Goal: Task Accomplishment & Management: Manage account settings

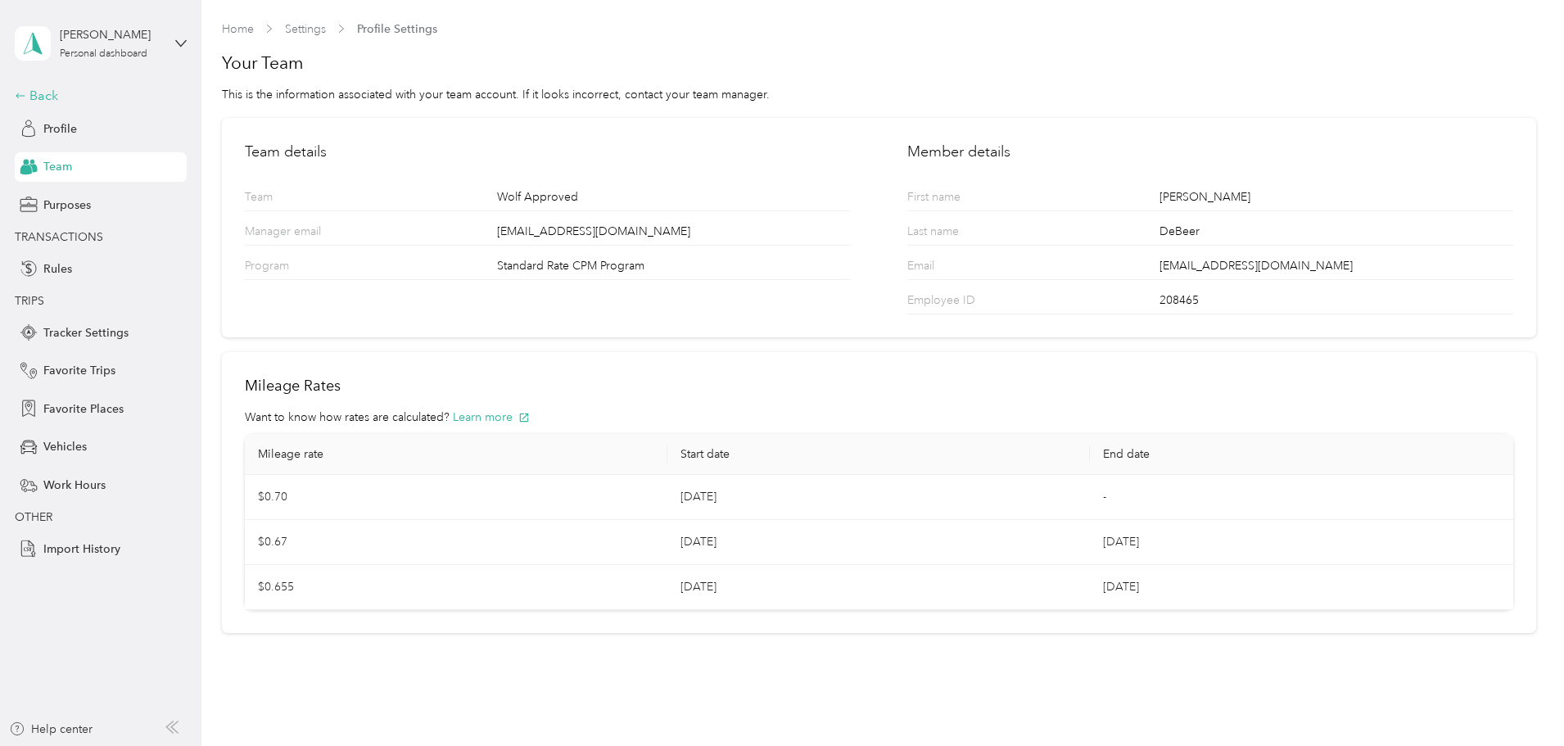
click at [42, 93] on div "Back" at bounding box center [97, 96] width 164 height 20
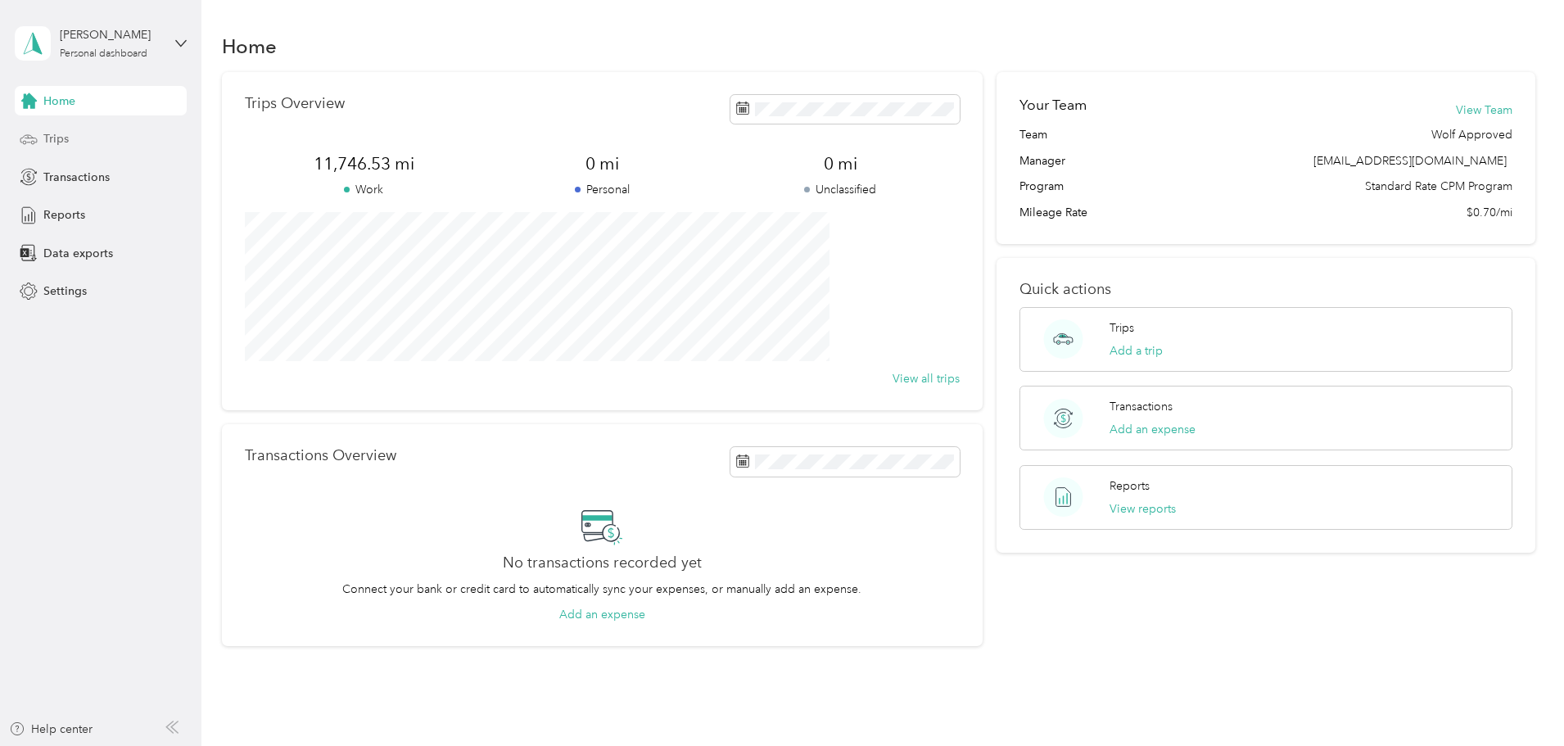
click at [57, 136] on span "Trips" at bounding box center [55, 138] width 25 height 17
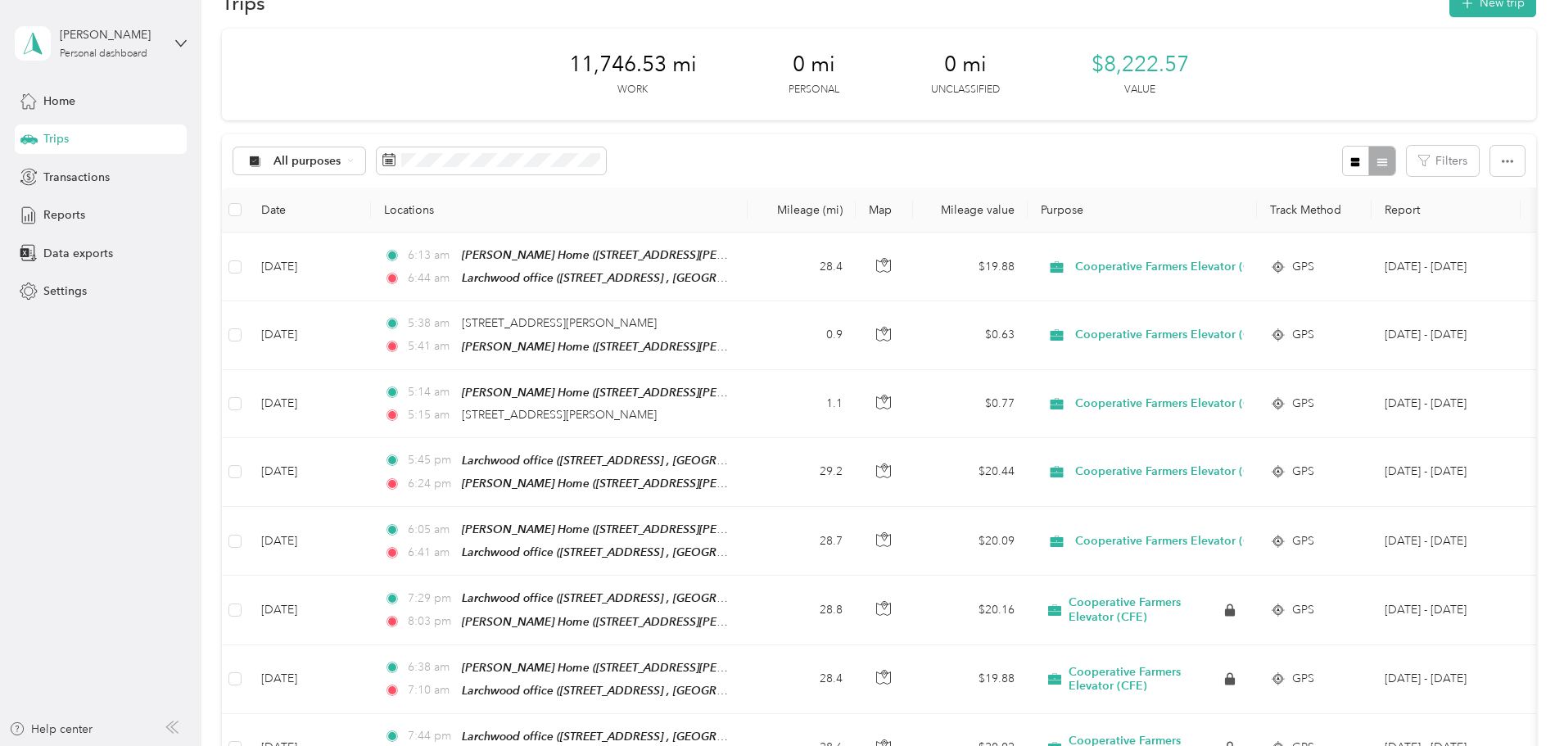
scroll to position [82, 0]
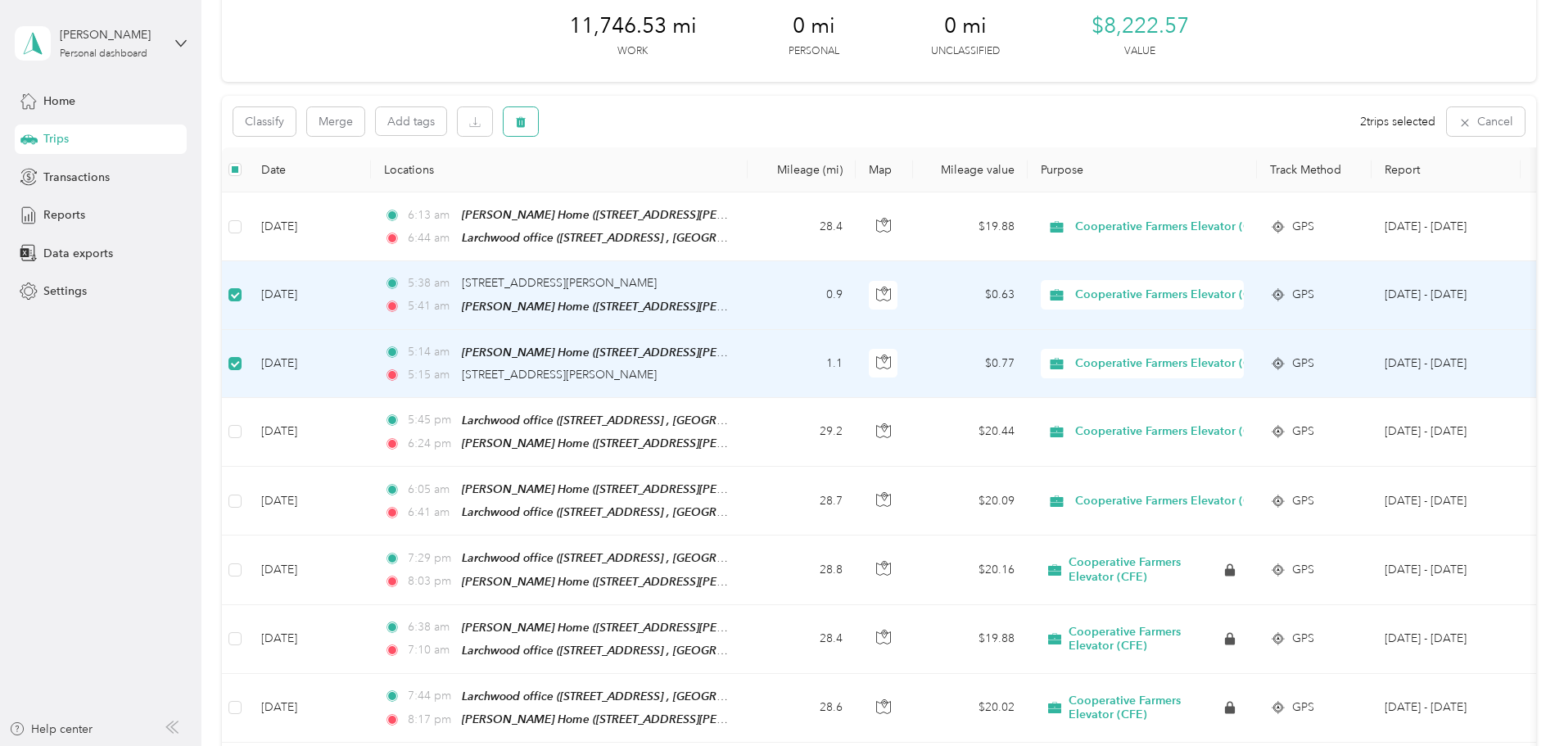
click at [526, 124] on icon "button" at bounding box center [520, 121] width 11 height 11
click at [752, 187] on button "Yes" at bounding box center [752, 190] width 32 height 26
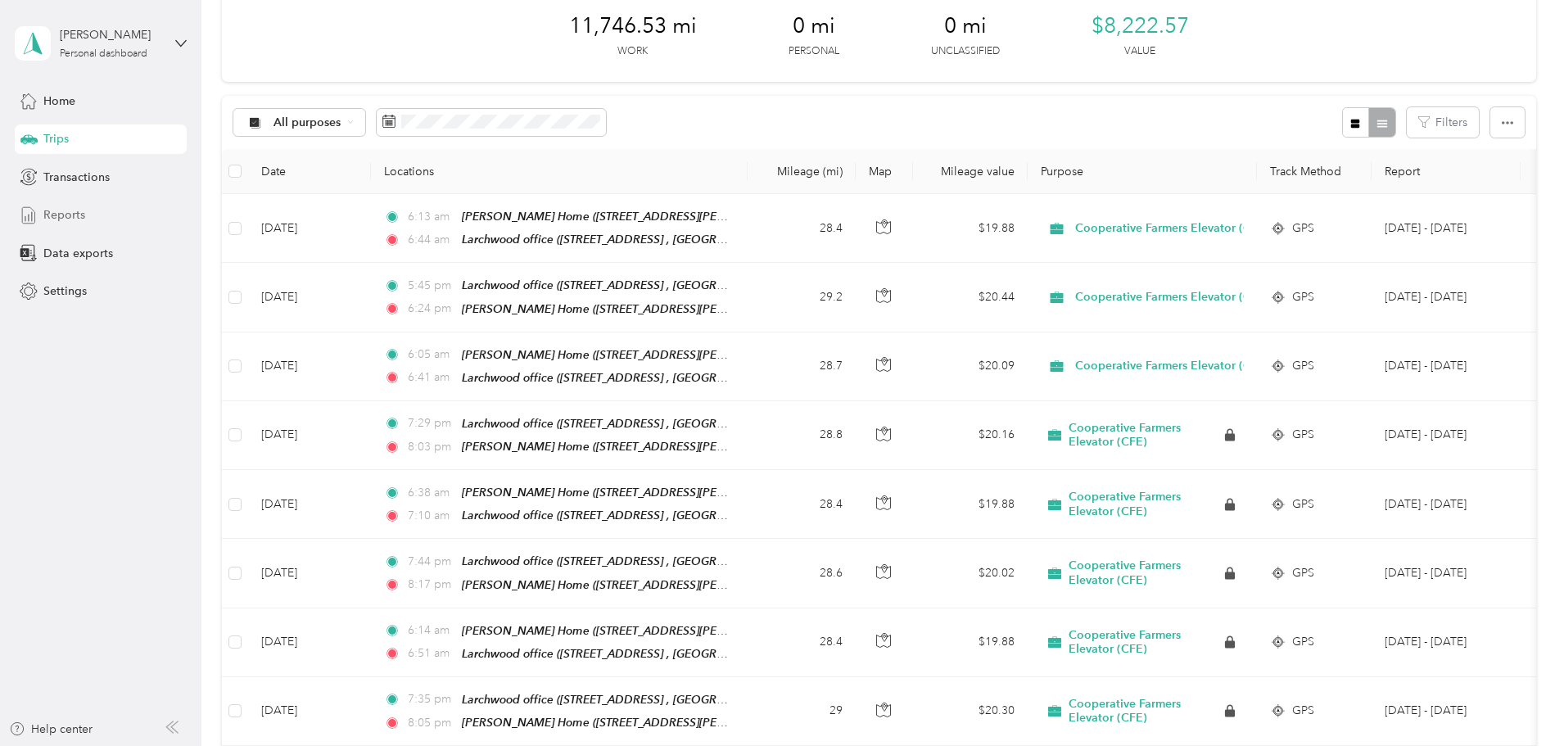
click at [68, 213] on span "Reports" at bounding box center [64, 214] width 42 height 17
